Goal: Transaction & Acquisition: Purchase product/service

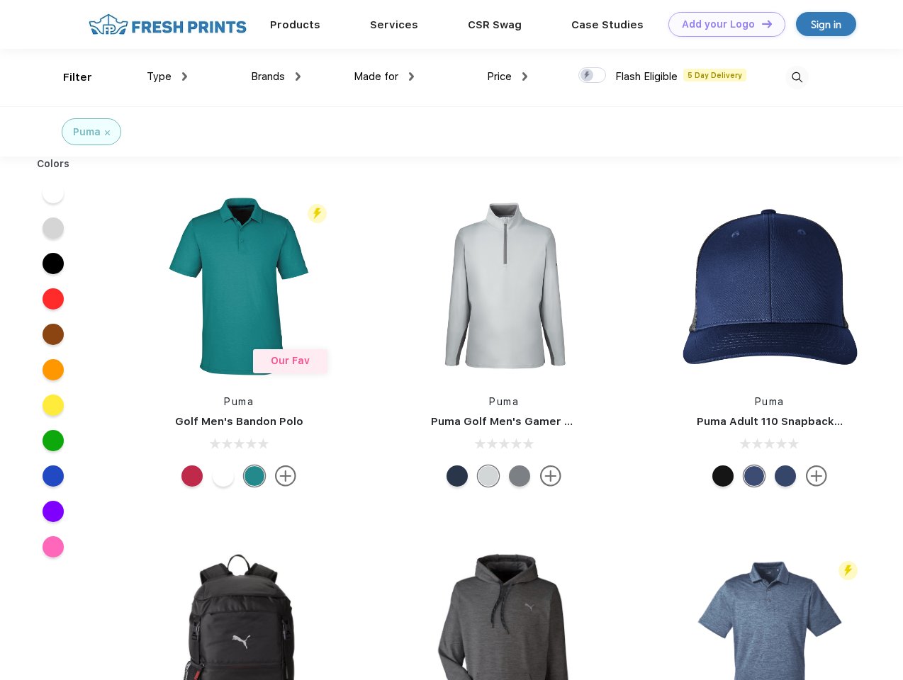
click at [721, 24] on link "Add your Logo Design Tool" at bounding box center [726, 24] width 117 height 25
click at [0, 0] on div "Design Tool" at bounding box center [0, 0] width 0 height 0
click at [760, 23] on link "Add your Logo Design Tool" at bounding box center [726, 24] width 117 height 25
click at [68, 77] on div "Filter" at bounding box center [77, 77] width 29 height 16
click at [167, 77] on span "Type" at bounding box center [159, 76] width 25 height 13
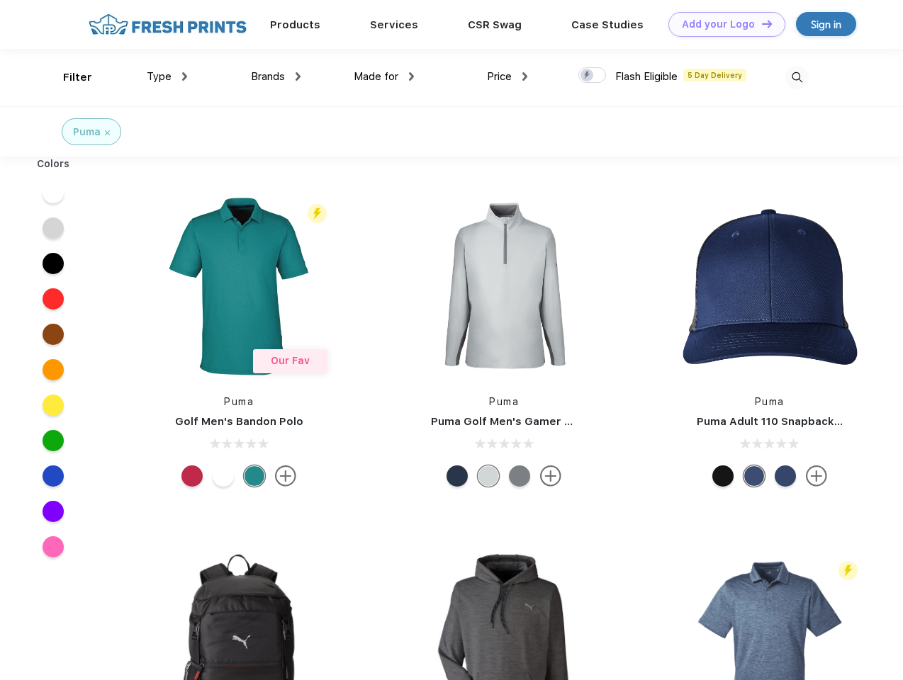
click at [276, 77] on span "Brands" at bounding box center [268, 76] width 34 height 13
click at [384, 77] on span "Made for" at bounding box center [376, 76] width 45 height 13
click at [507, 77] on span "Price" at bounding box center [499, 76] width 25 height 13
click at [592, 76] on div at bounding box center [592, 75] width 28 height 16
click at [587, 76] on input "checkbox" at bounding box center [582, 71] width 9 height 9
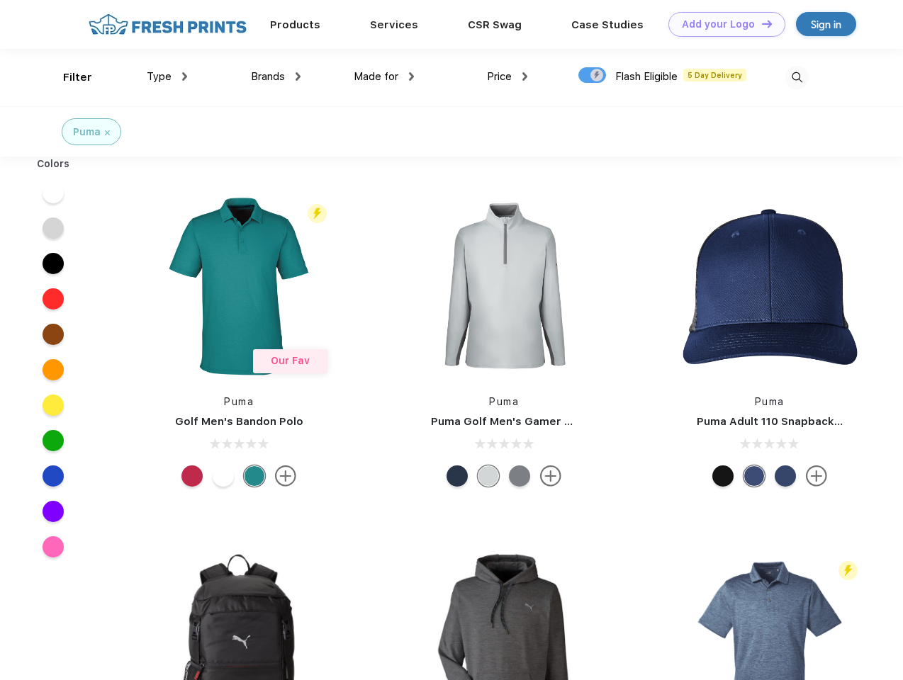
click at [796, 77] on img at bounding box center [796, 77] width 23 height 23
